Goal: Information Seeking & Learning: Learn about a topic

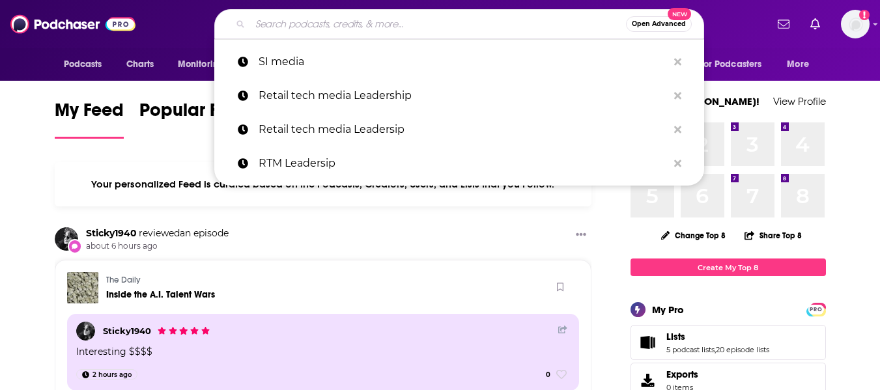
click at [428, 24] on input "Search podcasts, credits, & more..." at bounding box center [438, 24] width 376 height 21
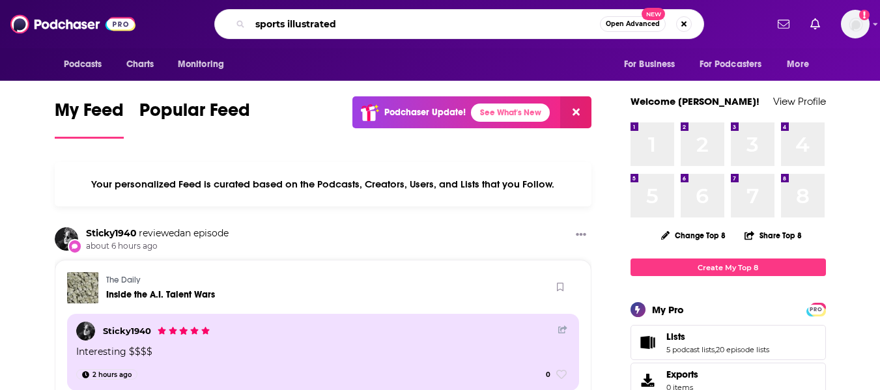
type input "sports illustrated"
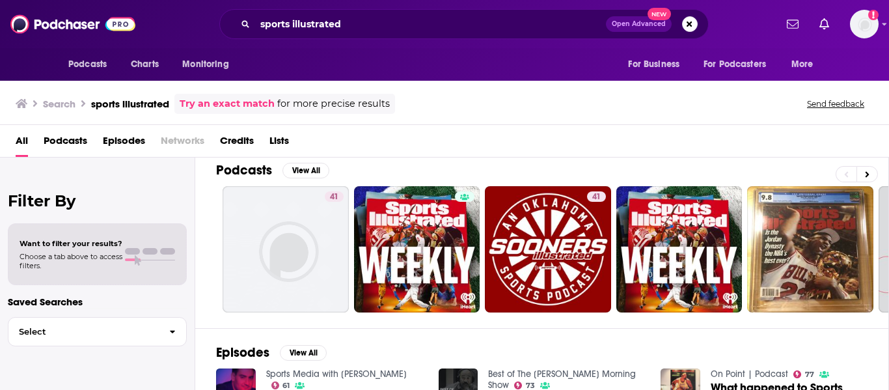
scroll to position [9, 0]
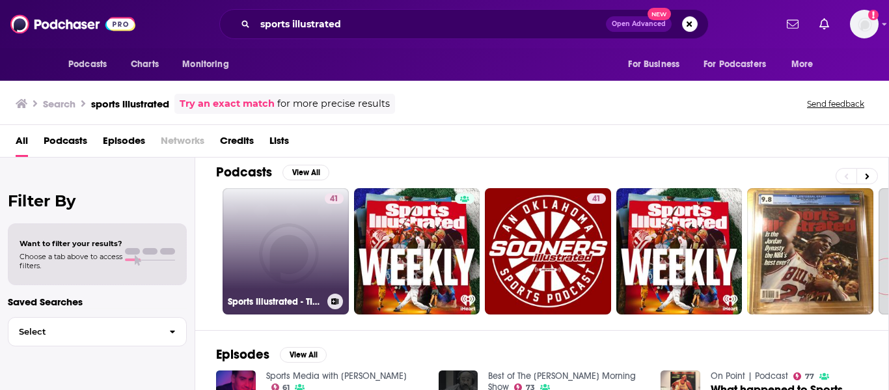
click at [302, 247] on link "41 Sports Illustrated - TIC Network" at bounding box center [286, 251] width 126 height 126
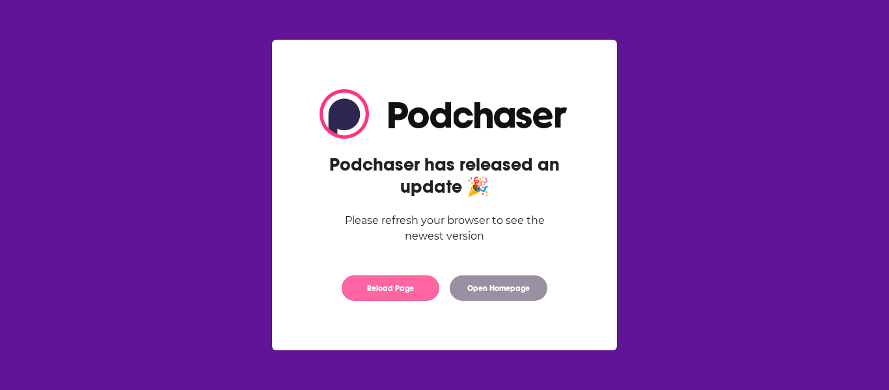
click at [382, 292] on button "Reload Page" at bounding box center [391, 287] width 98 height 25
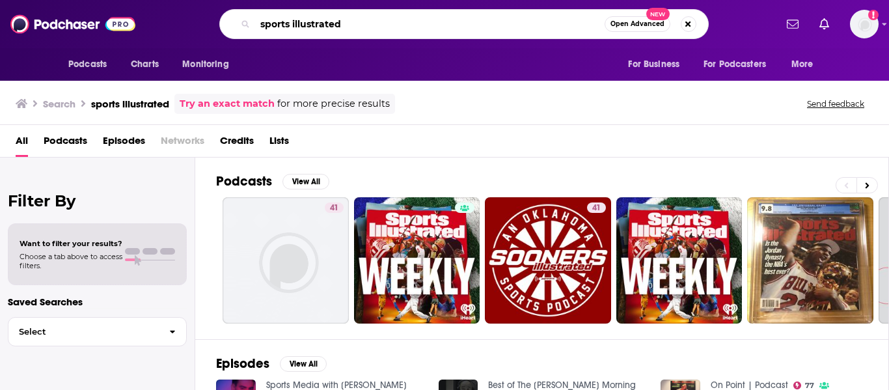
click at [365, 28] on input "sports illustrated" at bounding box center [430, 24] width 350 height 21
type input "sports illustrated jimmy traina"
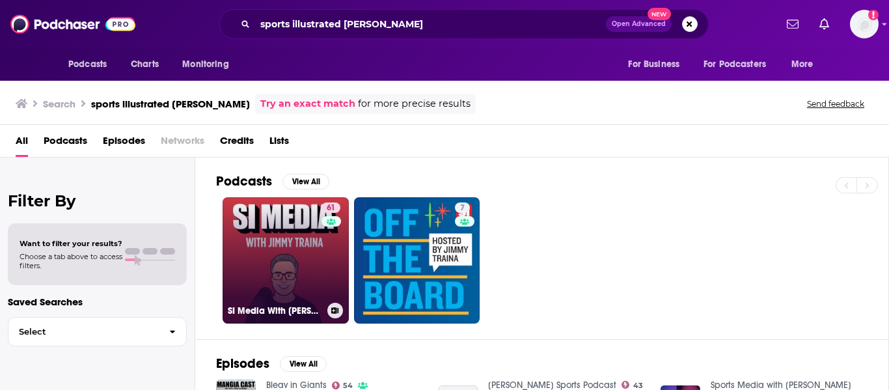
click at [307, 249] on link "61 SI Media With Jimmy Traina" at bounding box center [286, 260] width 126 height 126
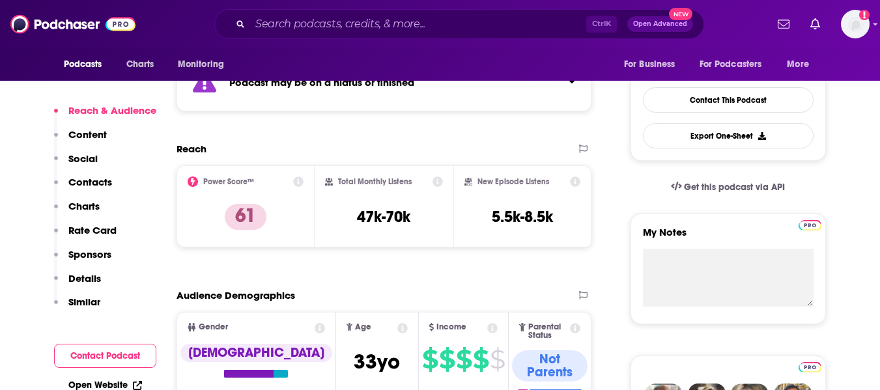
scroll to position [324, 0]
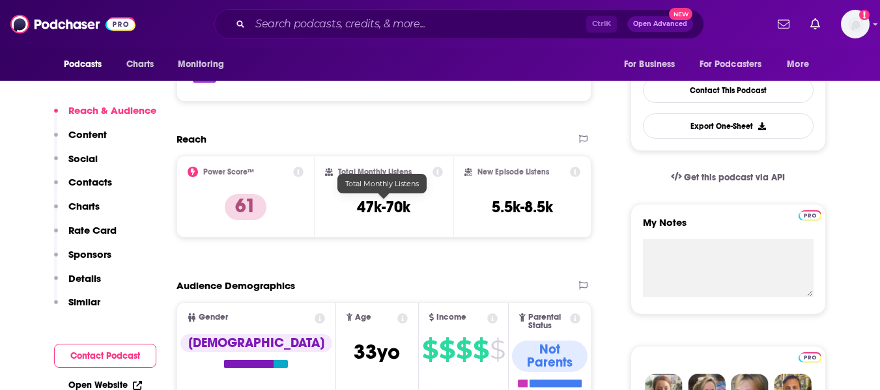
click at [379, 206] on h3 "47k-70k" at bounding box center [383, 207] width 53 height 20
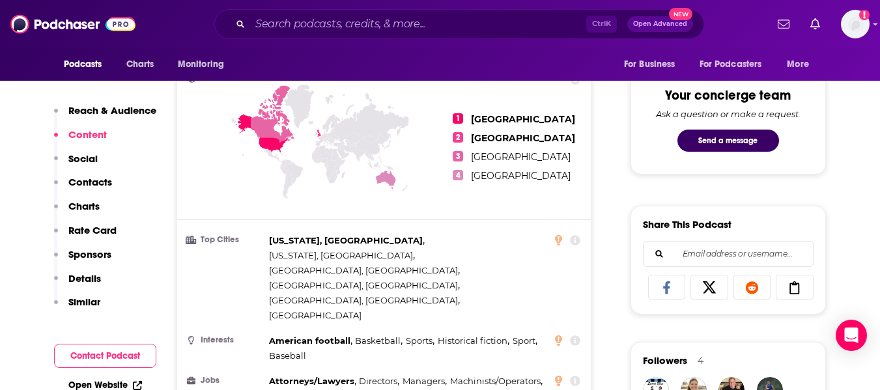
scroll to position [645, 0]
